Goal: Task Accomplishment & Management: Manage account settings

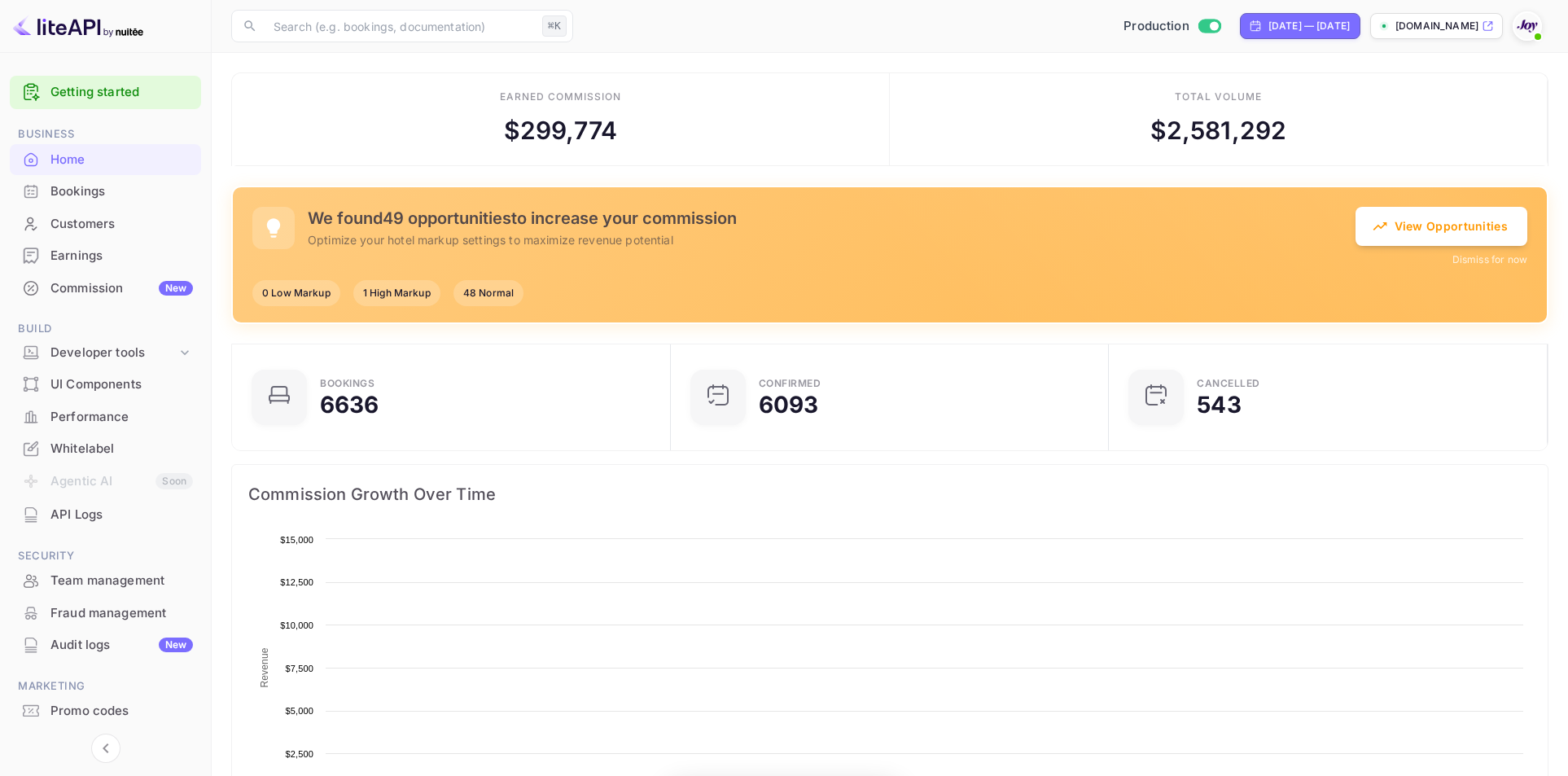
scroll to position [13, 13]
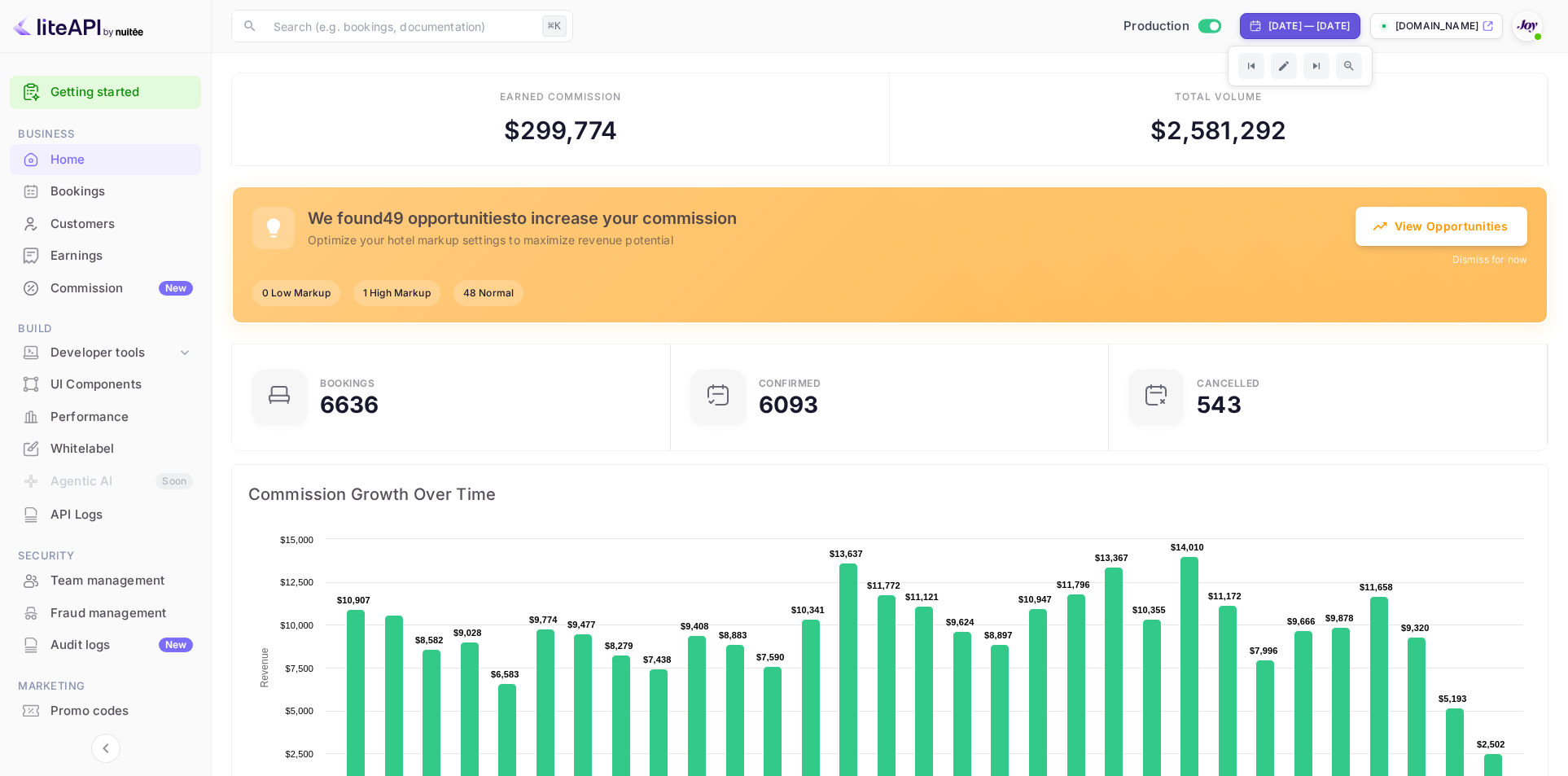
click at [1538, 23] on img at bounding box center [1526, 25] width 26 height 26
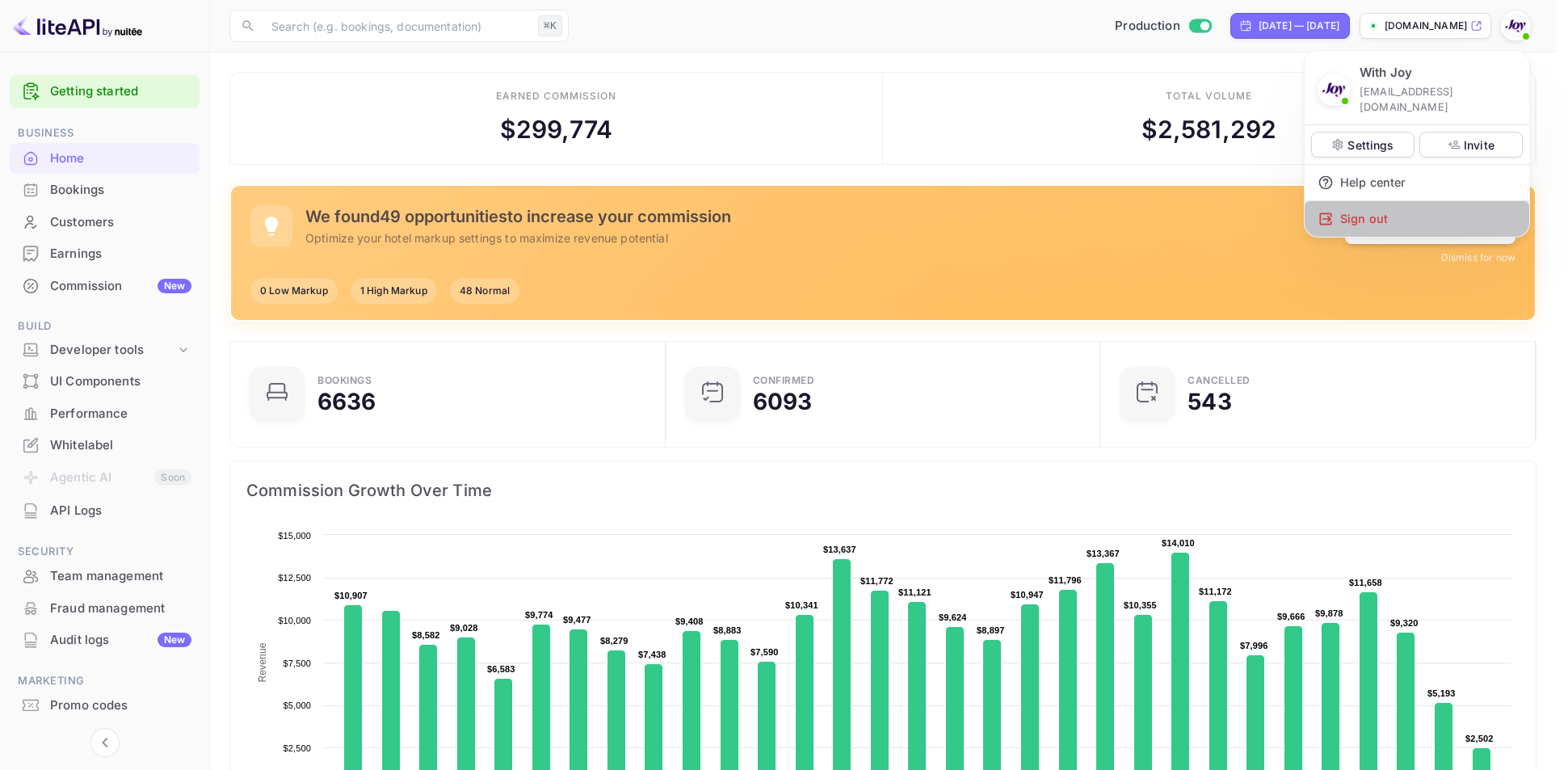
click at [1370, 201] on div "Sign out" at bounding box center [1417, 219] width 224 height 36
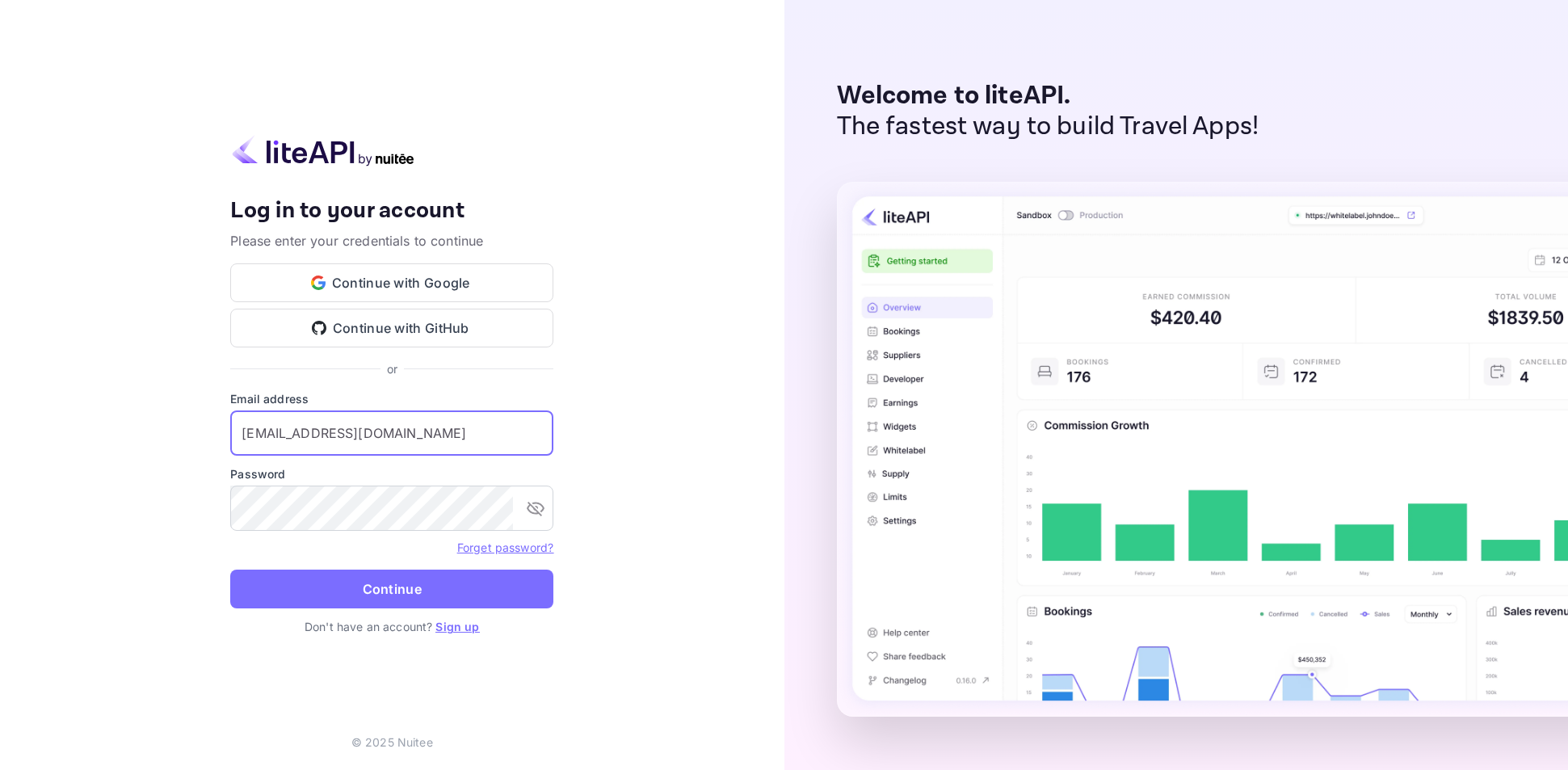
click at [386, 442] on input "[EMAIL_ADDRESS][DOMAIN_NAME]" at bounding box center [392, 433] width 323 height 45
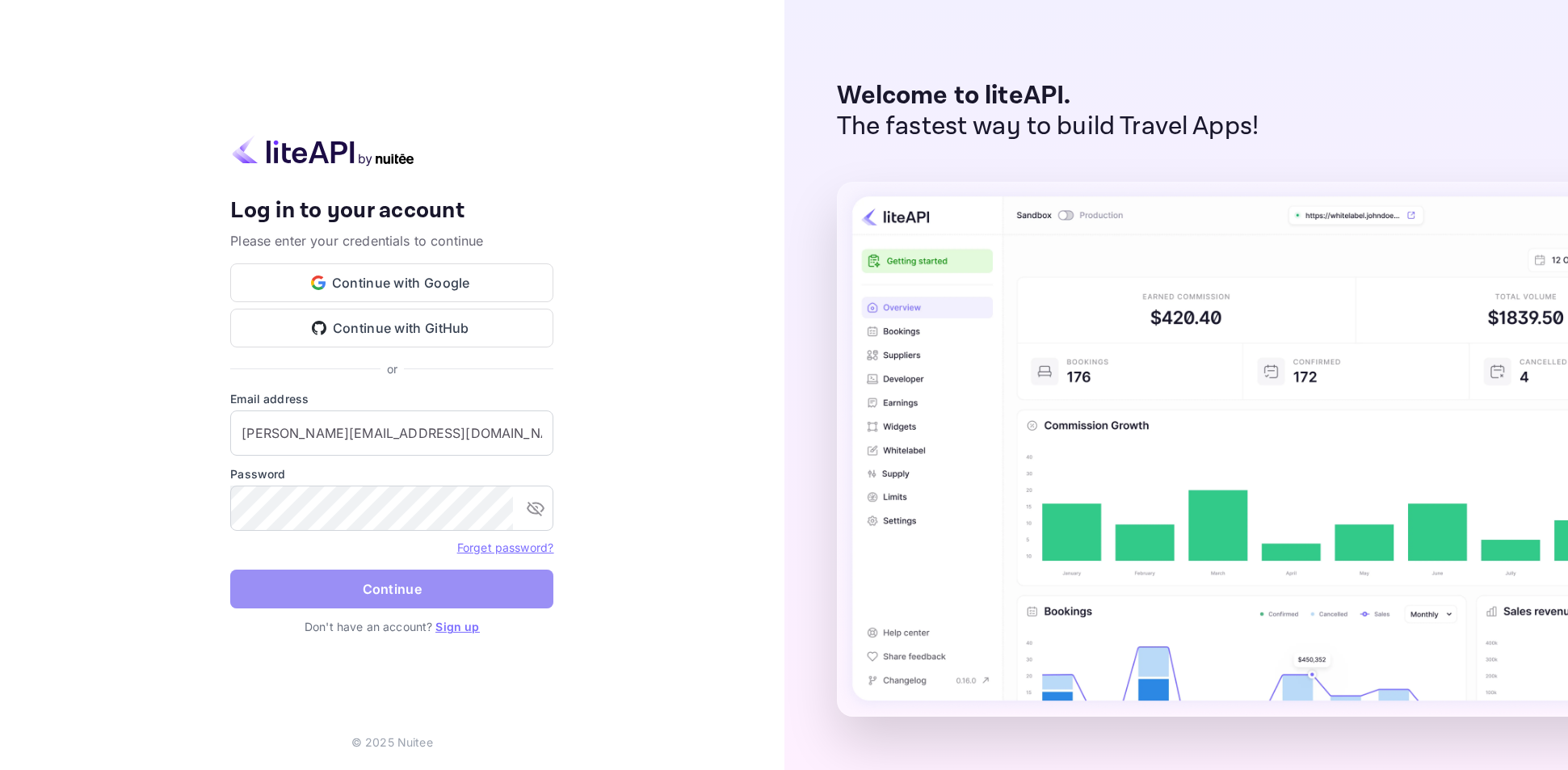
click at [348, 582] on button "Continue" at bounding box center [392, 589] width 323 height 39
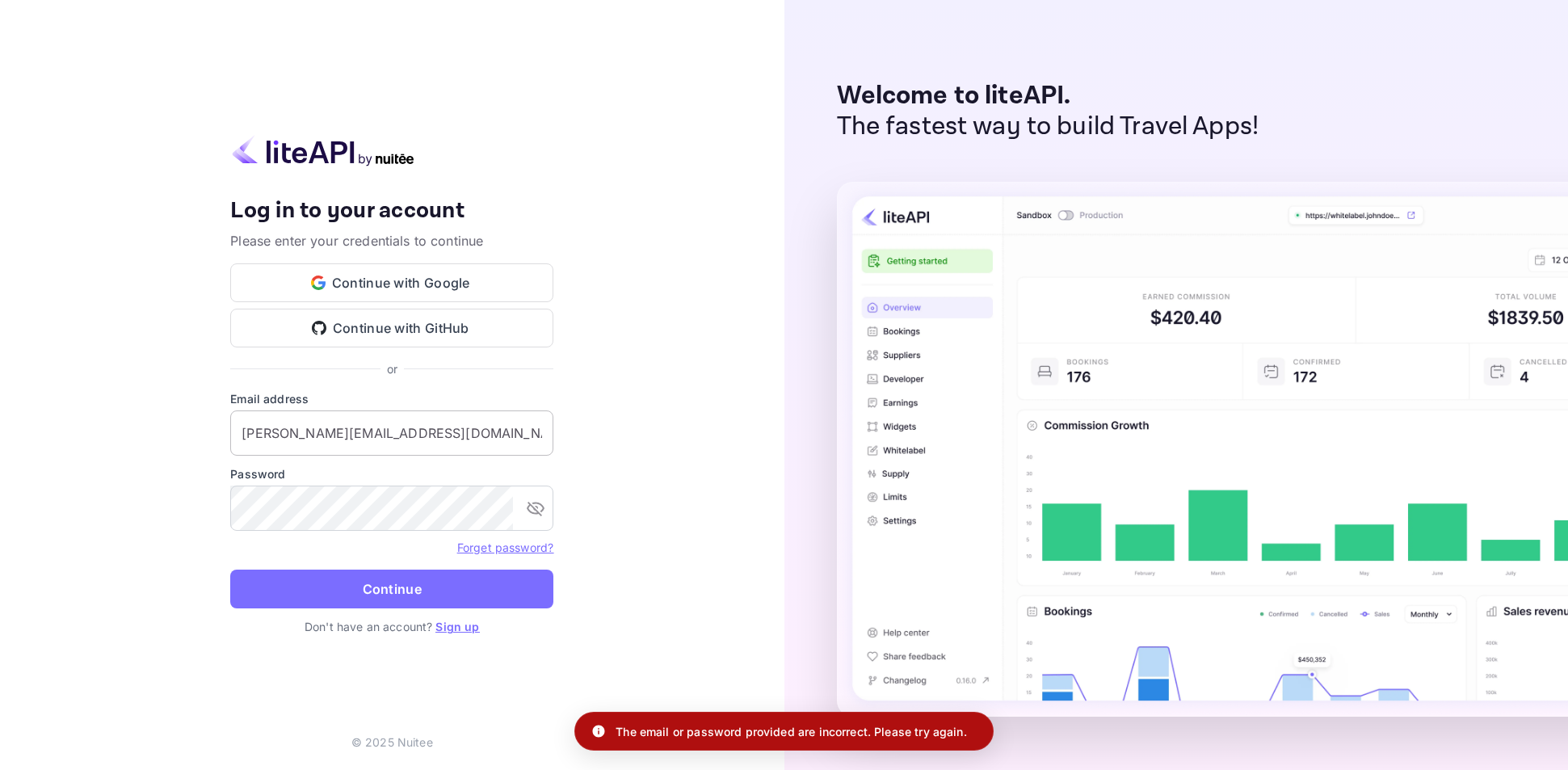
click at [455, 450] on input "[PERSON_NAME][EMAIL_ADDRESS][DOMAIN_NAME]" at bounding box center [392, 433] width 323 height 45
type input "[PERSON_NAME][EMAIL_ADDRESS][DOMAIN_NAME]"
click at [407, 582] on button "Continue" at bounding box center [392, 589] width 323 height 39
